Goal: Task Accomplishment & Management: Use online tool/utility

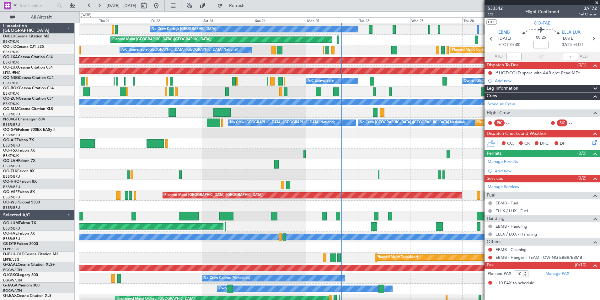
scroll to position [9, 0]
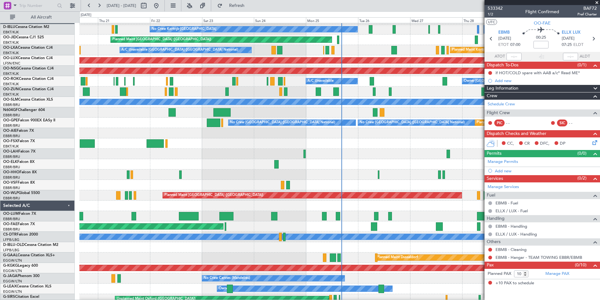
click at [213, 240] on div "No Crew Kortrijk-[GEOGRAPHIC_DATA] Planned Maint [GEOGRAPHIC_DATA] ([GEOGRAPHIC…" at bounding box center [339, 221] width 521 height 414
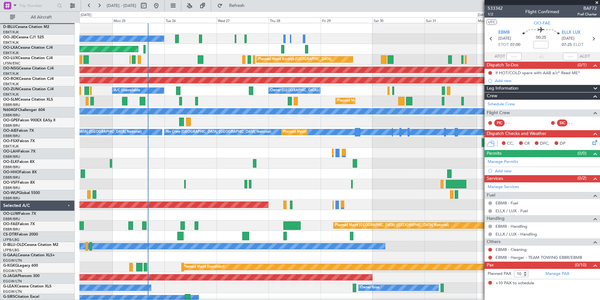
scroll to position [0, 0]
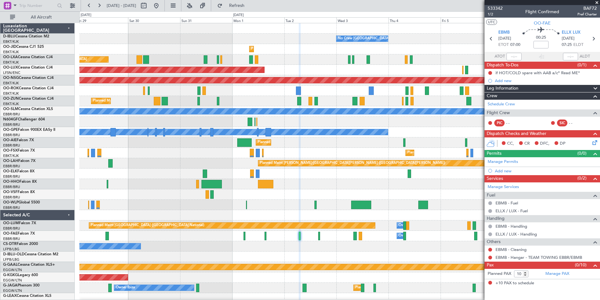
click at [145, 215] on div "No Crew [GEOGRAPHIC_DATA] ([GEOGRAPHIC_DATA] National) Planned Maint [GEOGRAPHI…" at bounding box center [339, 230] width 521 height 414
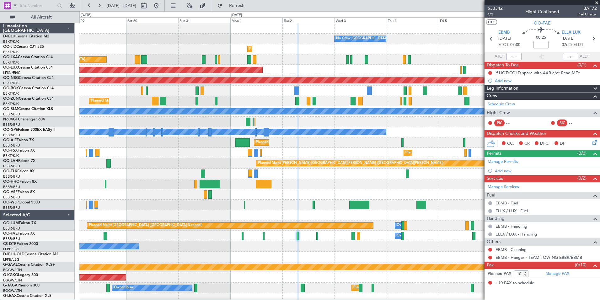
click at [117, 214] on div "No Crew [GEOGRAPHIC_DATA] ([GEOGRAPHIC_DATA] National) Planned Maint [GEOGRAPHI…" at bounding box center [339, 230] width 521 height 414
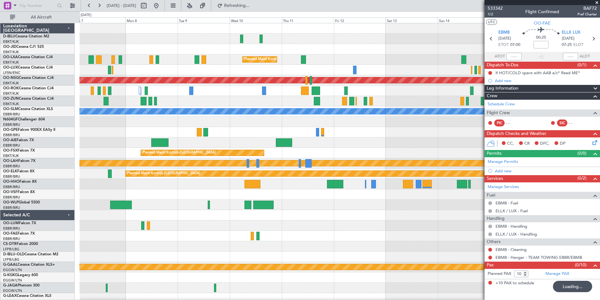
click at [236, 235] on div "Planned Maint Kortrijk-[GEOGRAPHIC_DATA] Planned Maint [GEOGRAPHIC_DATA] ([GEOG…" at bounding box center [339, 230] width 521 height 414
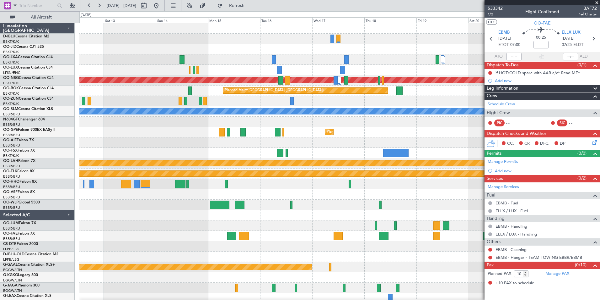
click at [262, 149] on div "Planned Maint Kortrijk-[GEOGRAPHIC_DATA] Planned Maint [GEOGRAPHIC_DATA] ([GEOG…" at bounding box center [339, 235] width 521 height 425
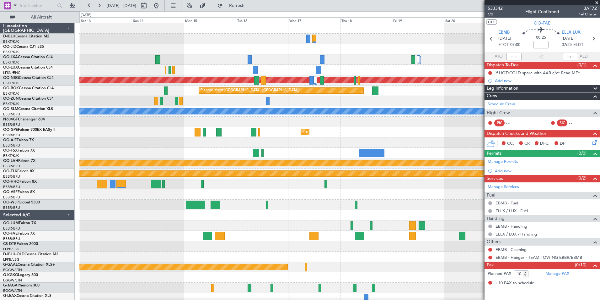
click at [206, 108] on div "Planned Maint Kortrijk-[GEOGRAPHIC_DATA] Planned Maint [GEOGRAPHIC_DATA] ([GEOG…" at bounding box center [339, 230] width 521 height 414
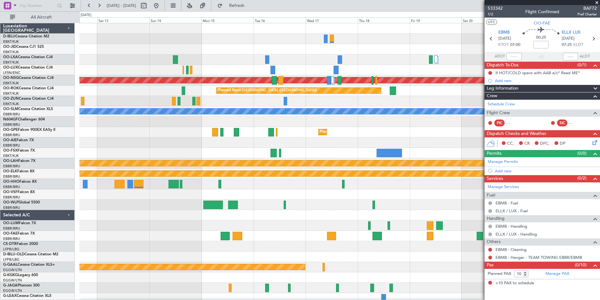
click at [358, 142] on div at bounding box center [339, 142] width 521 height 10
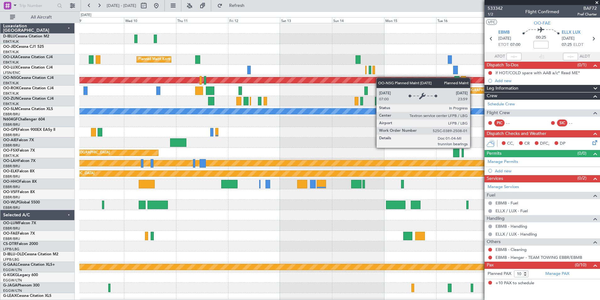
click at [390, 80] on div "Planned Maint Kortrijk-[GEOGRAPHIC_DATA] Planned Maint [GEOGRAPHIC_DATA] ([GEOG…" at bounding box center [339, 230] width 521 height 414
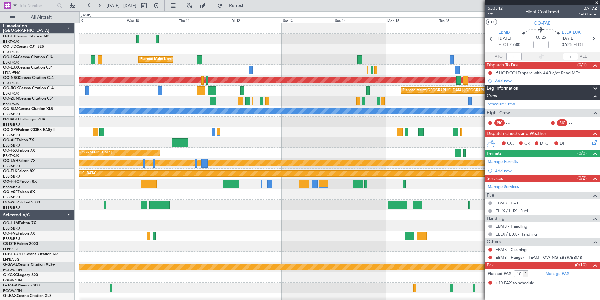
click at [93, 91] on div "Planned Maint [GEOGRAPHIC_DATA] ([GEOGRAPHIC_DATA])" at bounding box center [339, 90] width 521 height 10
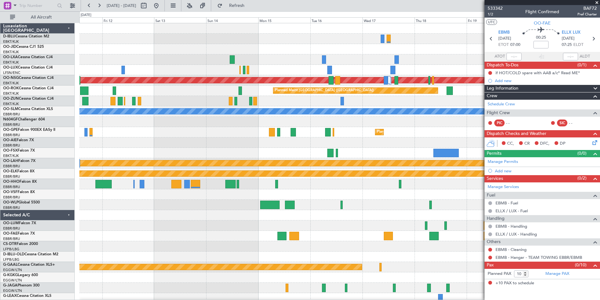
click at [185, 98] on div "Planned Maint Kortrijk-[GEOGRAPHIC_DATA] Planned Maint [GEOGRAPHIC_DATA] ([GEOG…" at bounding box center [339, 230] width 521 height 414
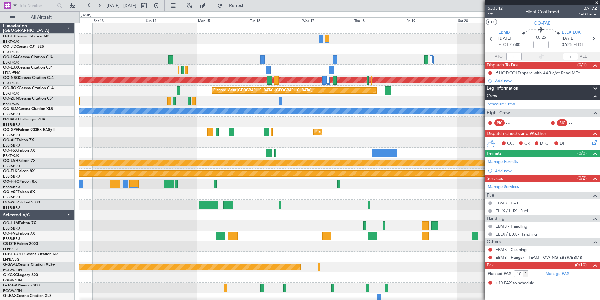
click at [599, 1] on span at bounding box center [597, 3] width 6 height 6
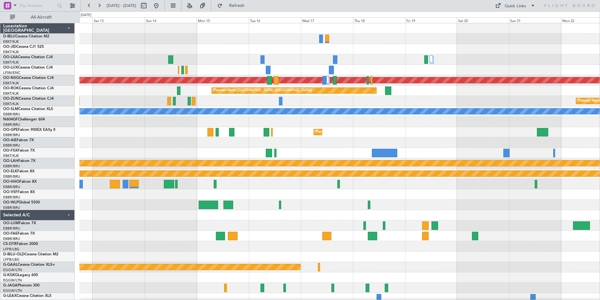
type input "0"
click at [517, 8] on div "Quick Links" at bounding box center [515, 6] width 21 height 6
click at [517, 15] on button "Trip Builder" at bounding box center [515, 20] width 47 height 15
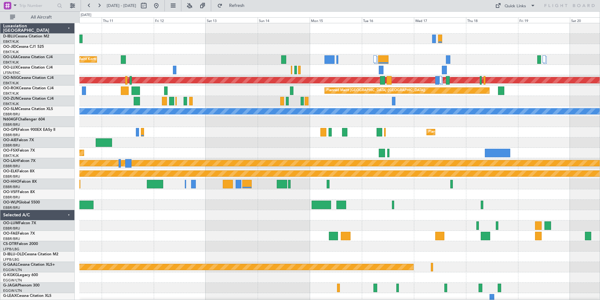
click at [331, 220] on div "Planned Maint Kortrijk-[GEOGRAPHIC_DATA] Planned Maint [GEOGRAPHIC_DATA] ([GEOG…" at bounding box center [339, 230] width 521 height 414
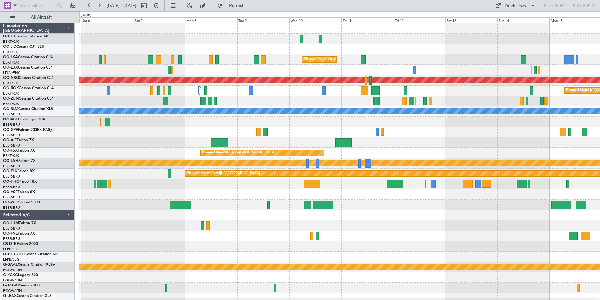
click at [389, 216] on div at bounding box center [339, 215] width 521 height 10
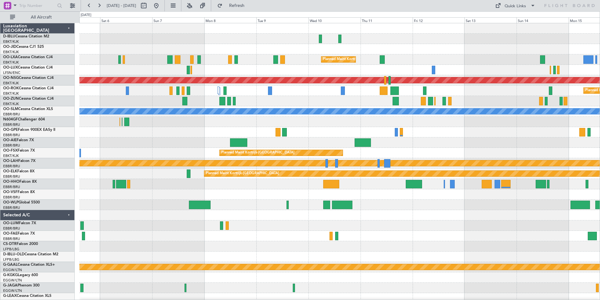
click at [414, 228] on div "No Crew [GEOGRAPHIC_DATA] ([GEOGRAPHIC_DATA] National) Planned Maint [GEOGRAPHI…" at bounding box center [339, 230] width 521 height 414
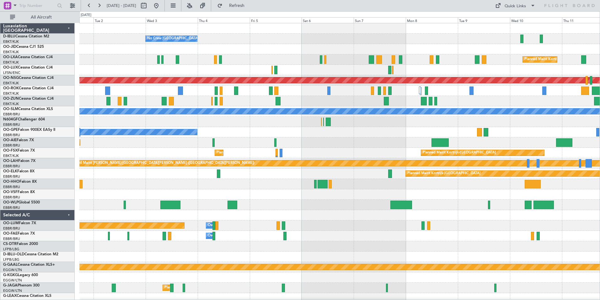
scroll to position [3, 0]
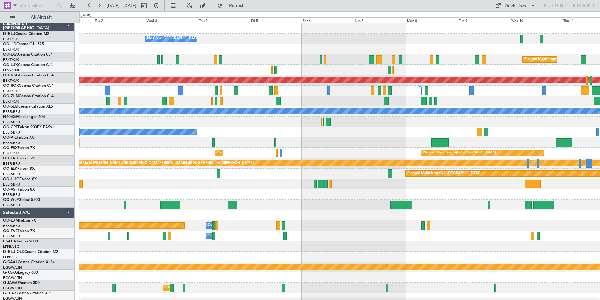
click at [421, 222] on div "Owner Melsbroek Air Base Planned Maint [GEOGRAPHIC_DATA] ([GEOGRAPHIC_DATA])" at bounding box center [339, 225] width 521 height 10
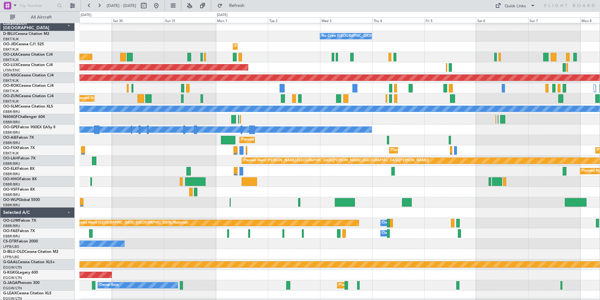
scroll to position [0, 0]
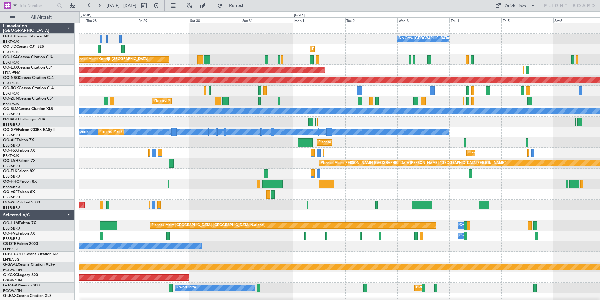
click at [336, 194] on div at bounding box center [339, 194] width 521 height 10
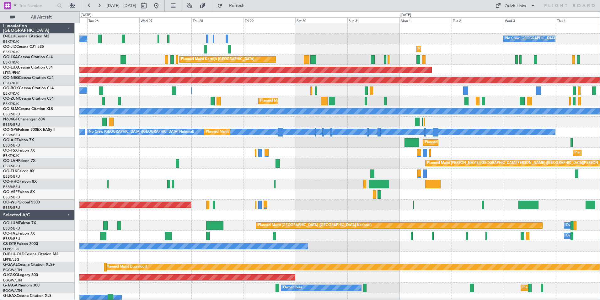
click at [321, 181] on div "No Crew [GEOGRAPHIC_DATA] ([GEOGRAPHIC_DATA] National) No Crew Kortrijk-[GEOGRA…" at bounding box center [339, 235] width 521 height 425
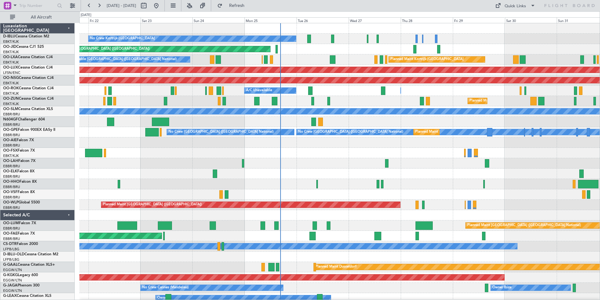
click at [420, 194] on div "No Crew Kortrijk-[GEOGRAPHIC_DATA] No Crew [GEOGRAPHIC_DATA] (Brussels National…" at bounding box center [339, 235] width 521 height 425
click at [76, 175] on div "No Crew Kortrijk-[GEOGRAPHIC_DATA] No Crew [GEOGRAPHIC_DATA] (Brussels National…" at bounding box center [300, 155] width 600 height 288
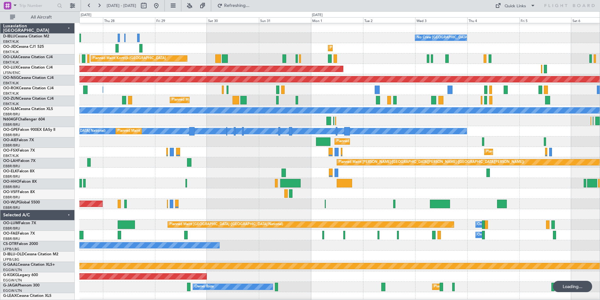
scroll to position [1, 0]
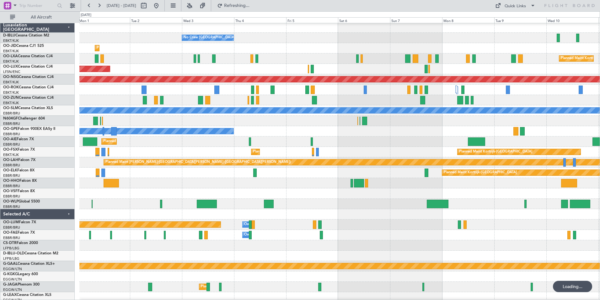
click at [50, 195] on div "No Crew [GEOGRAPHIC_DATA] ([GEOGRAPHIC_DATA] National) Planned Maint [GEOGRAPHI…" at bounding box center [300, 155] width 600 height 288
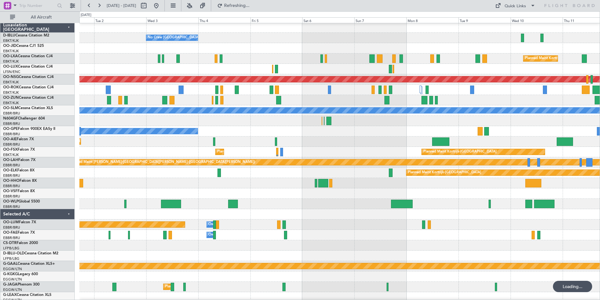
click at [155, 203] on div "No Crew [GEOGRAPHIC_DATA] ([GEOGRAPHIC_DATA] National) Planned Maint [GEOGRAPHI…" at bounding box center [339, 234] width 521 height 425
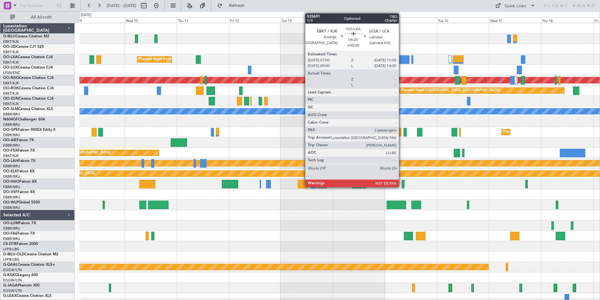
click at [403, 63] on div at bounding box center [405, 59] width 10 height 8
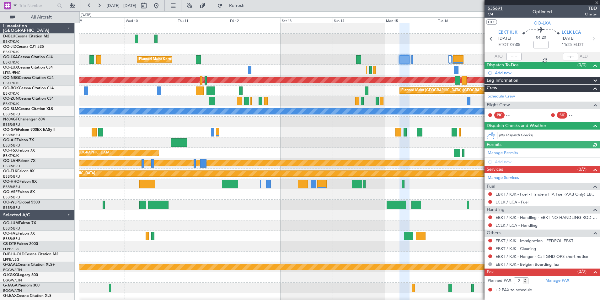
click at [498, 8] on span "535691" at bounding box center [495, 8] width 15 height 7
